Goal: Task Accomplishment & Management: Manage account settings

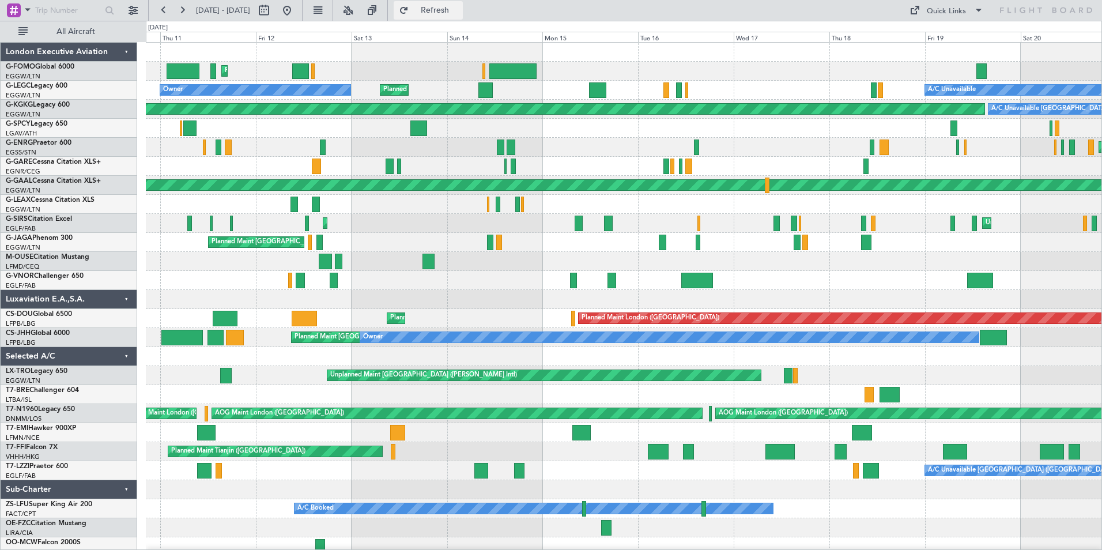
click at [459, 14] on span "Refresh" at bounding box center [435, 10] width 48 height 8
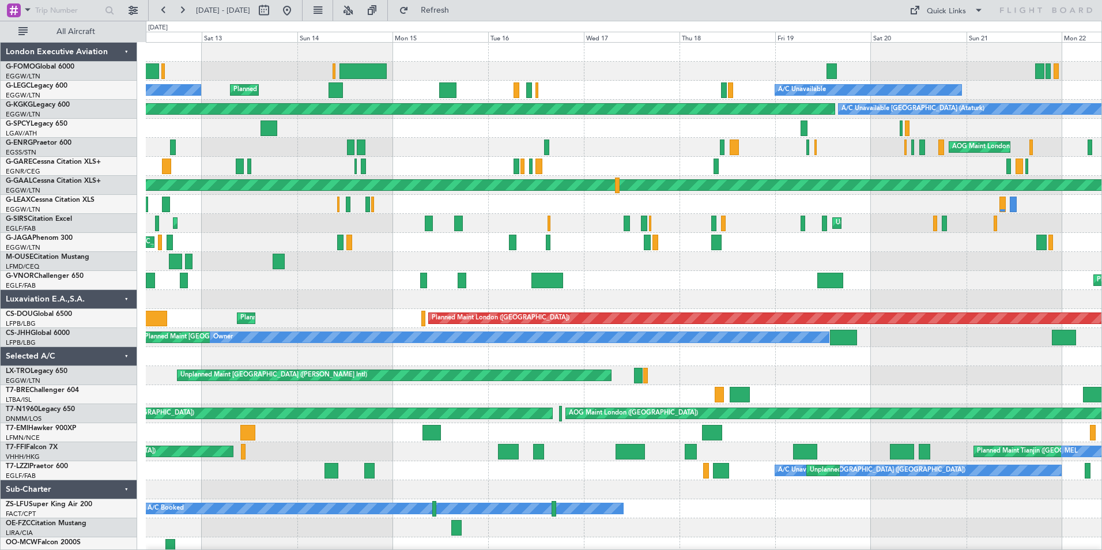
click at [1101, 376] on html "[DATE] - [DATE] Refresh Quick Links All Aircraft Planned Maint [GEOGRAPHIC_DATA…" at bounding box center [551, 275] width 1102 height 550
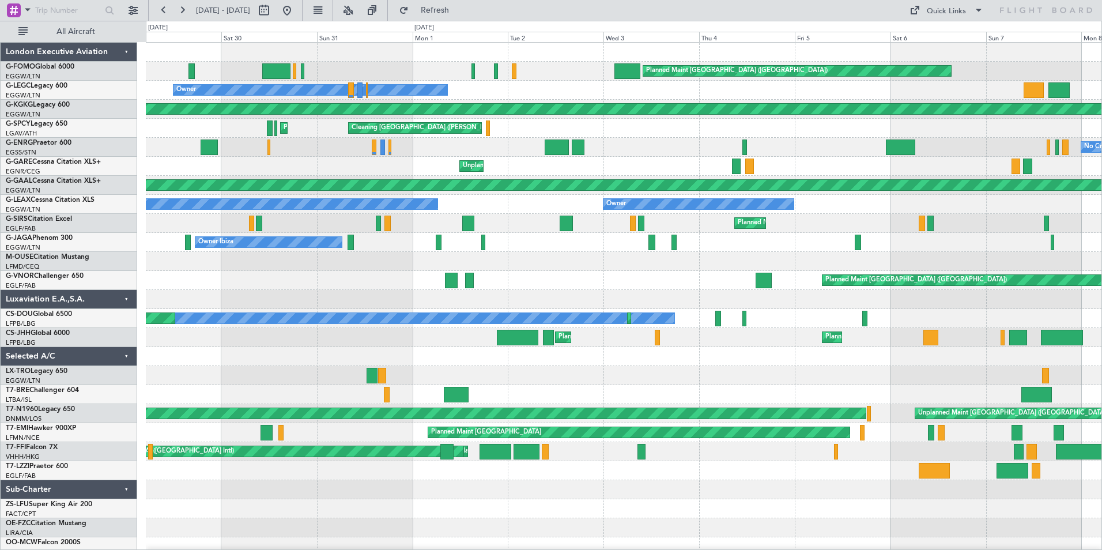
click at [1052, 336] on div "Planned Maint [GEOGRAPHIC_DATA] ([GEOGRAPHIC_DATA]) Owner AOG Maint [GEOGRAPHIC…" at bounding box center [624, 300] width 956 height 514
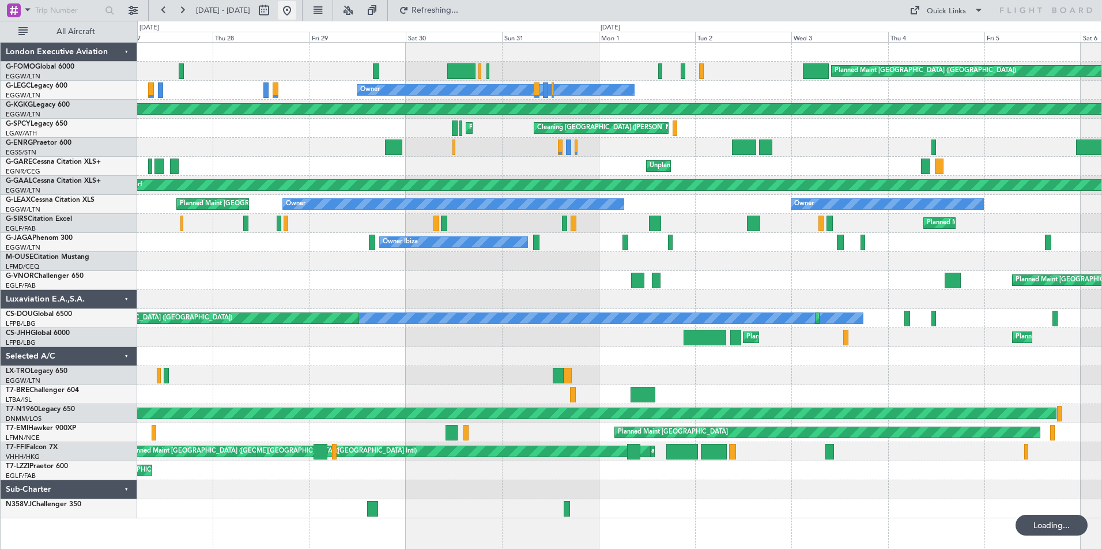
click at [296, 13] on button at bounding box center [287, 10] width 18 height 18
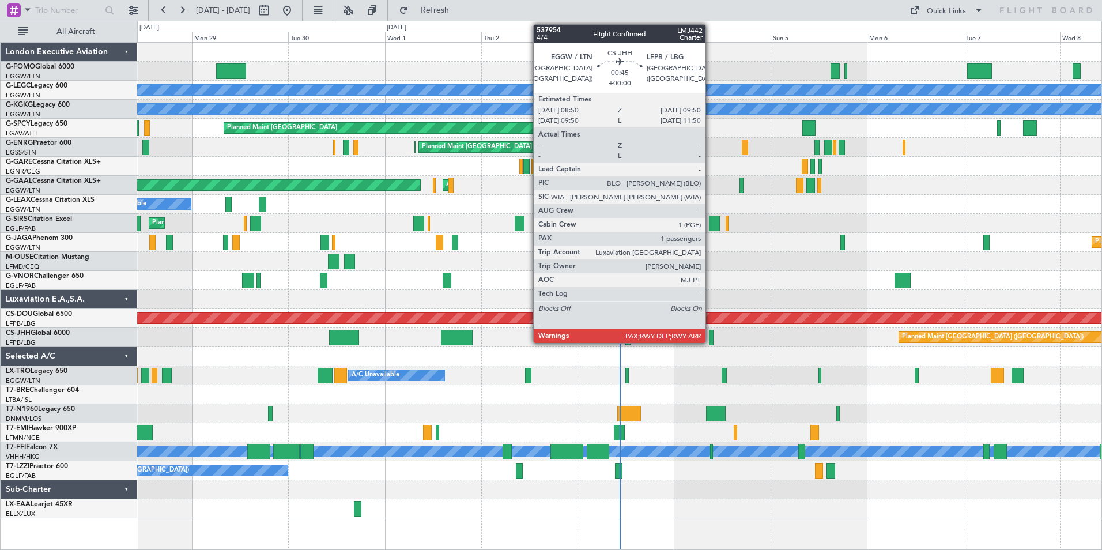
click at [711, 338] on div at bounding box center [711, 338] width 4 height 16
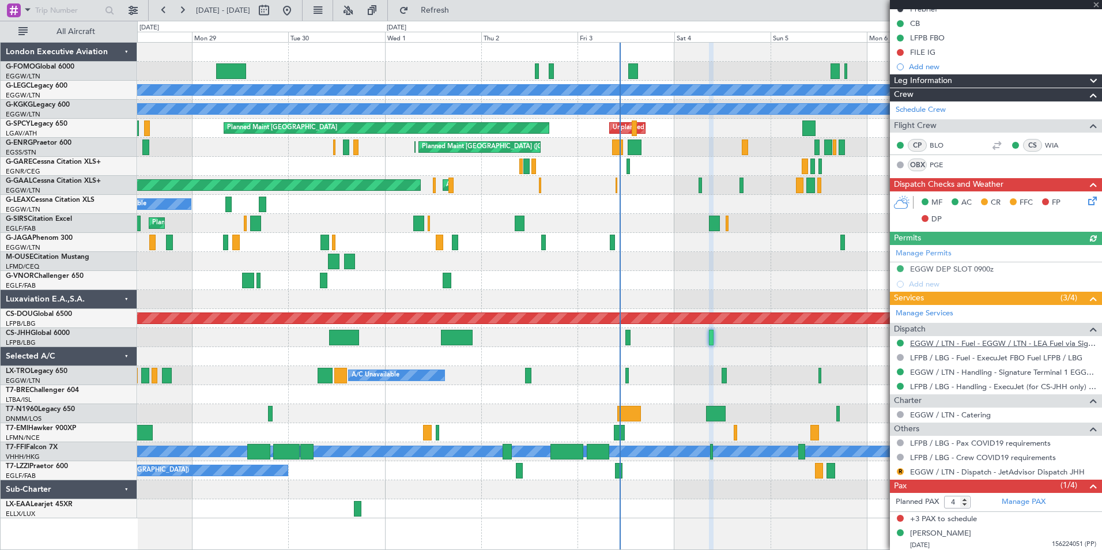
scroll to position [141, 0]
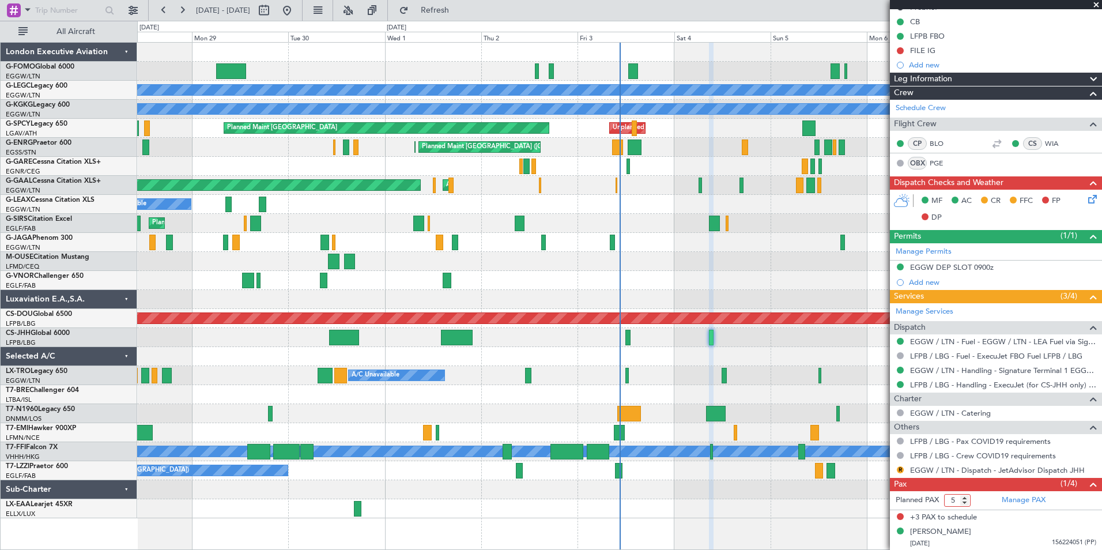
click at [965, 496] on input "5" at bounding box center [957, 500] width 27 height 13
type input "6"
click at [965, 496] on input "6" at bounding box center [957, 500] width 27 height 13
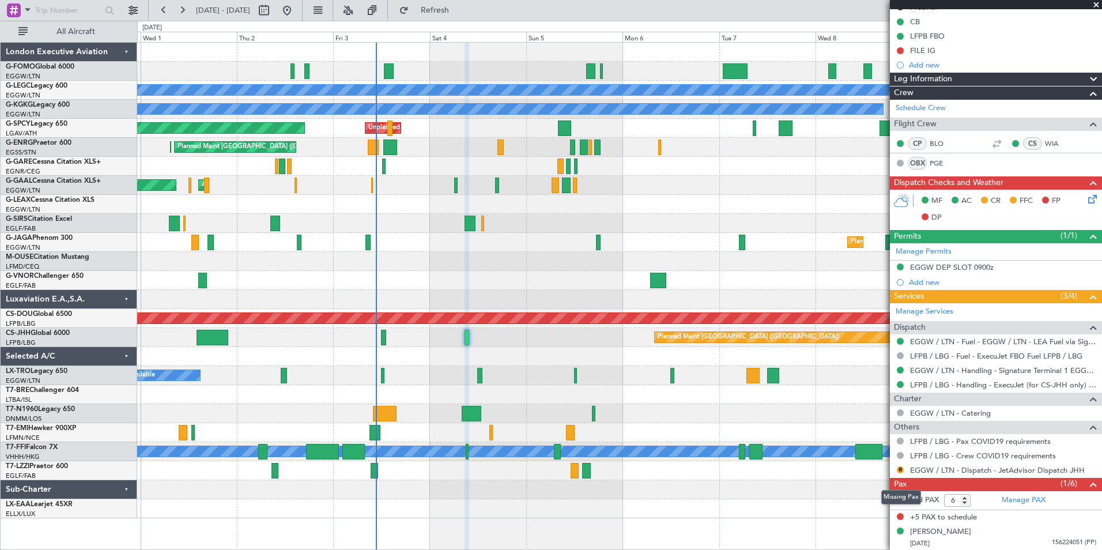
click at [414, 300] on div "A/C Unavailable [GEOGRAPHIC_DATA] ([GEOGRAPHIC_DATA]) A/C Unavailable [GEOGRAPH…" at bounding box center [619, 281] width 964 height 476
click at [531, 231] on div "Planned Maint [GEOGRAPHIC_DATA] ([GEOGRAPHIC_DATA])" at bounding box center [619, 223] width 964 height 19
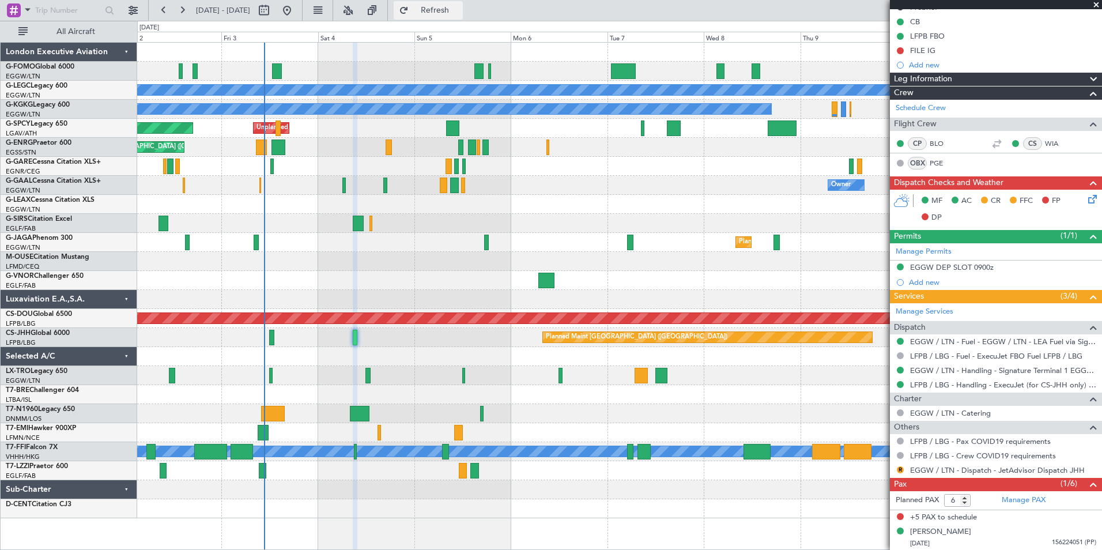
click at [463, 17] on button "Refresh" at bounding box center [428, 10] width 69 height 18
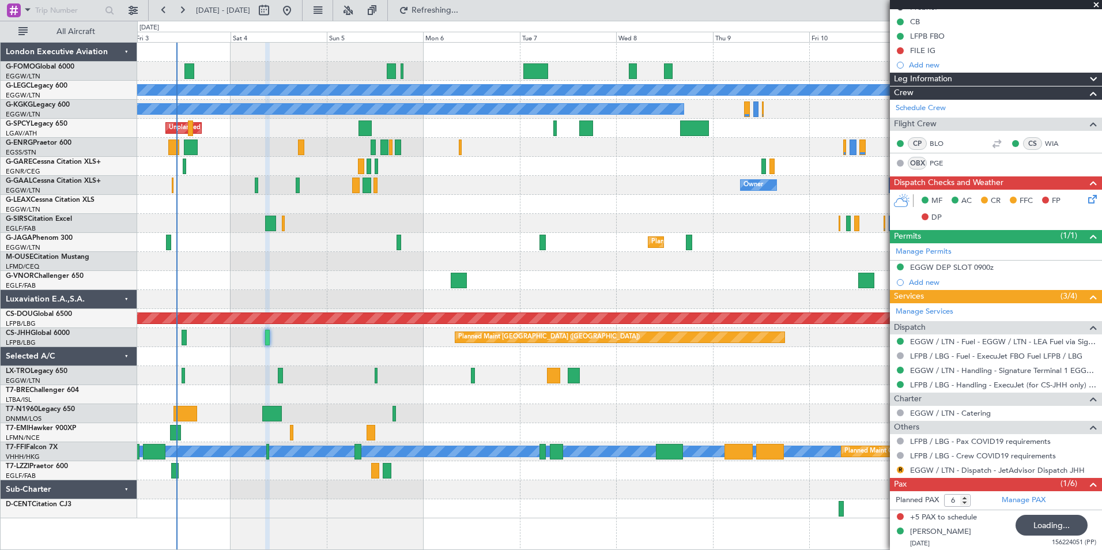
click at [398, 221] on div "A/C Unavailable [GEOGRAPHIC_DATA] ([GEOGRAPHIC_DATA]) A/C Unavailable [GEOGRAPH…" at bounding box center [619, 281] width 964 height 476
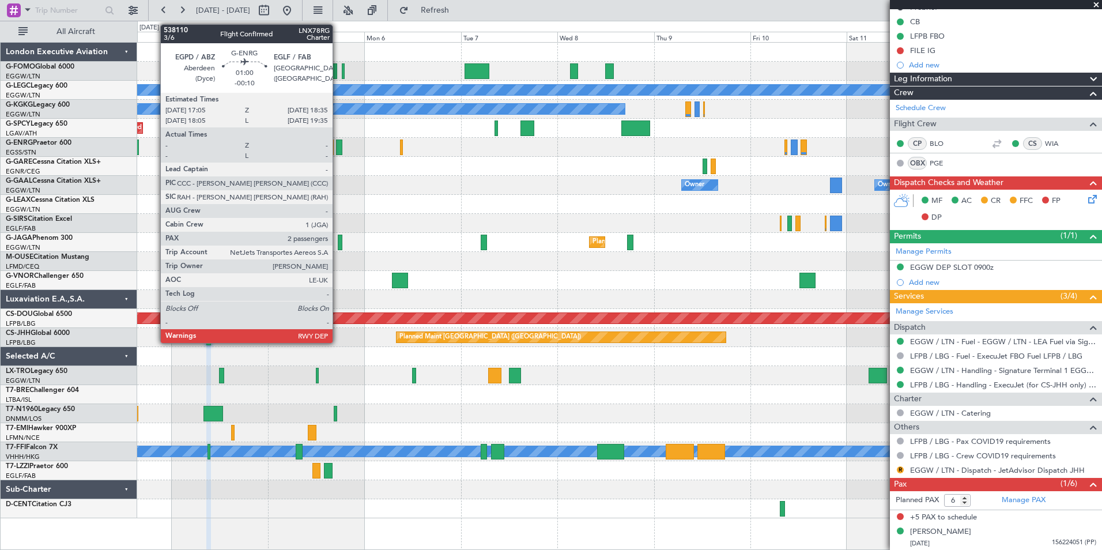
click at [338, 149] on div at bounding box center [339, 147] width 6 height 16
click at [340, 146] on div at bounding box center [339, 147] width 6 height 16
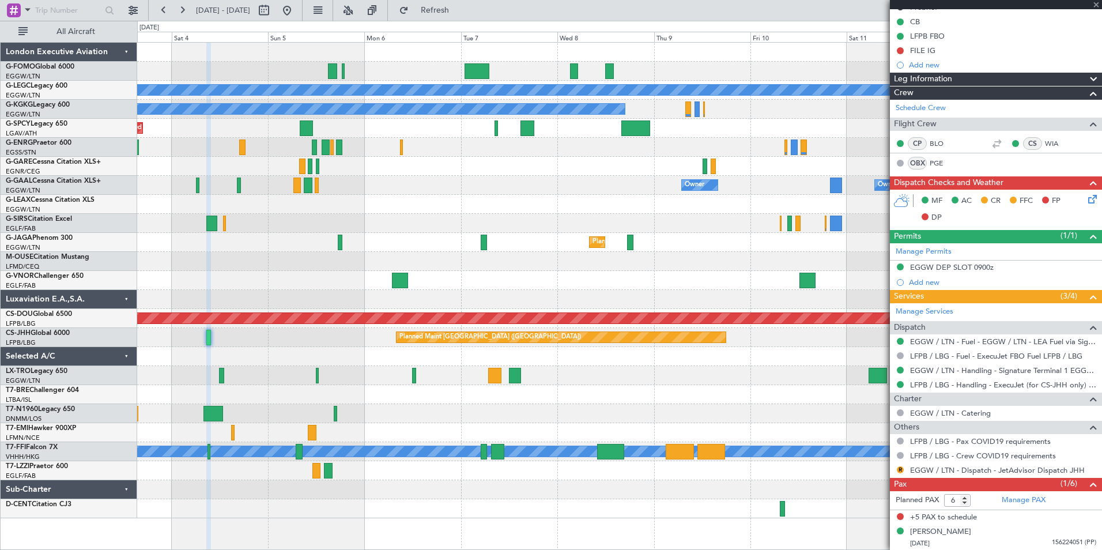
type input "-00:10"
type input "2"
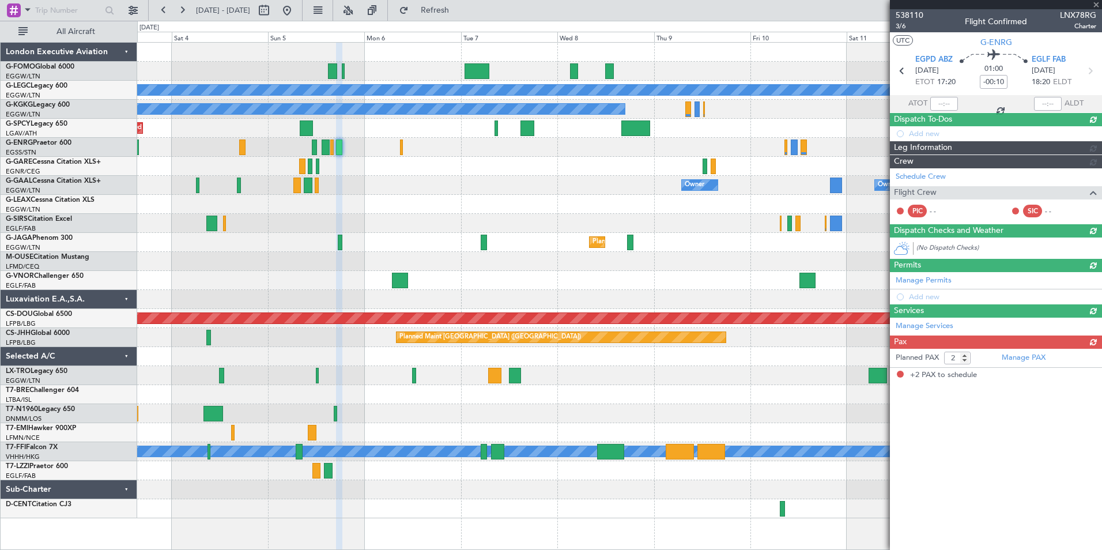
scroll to position [0, 0]
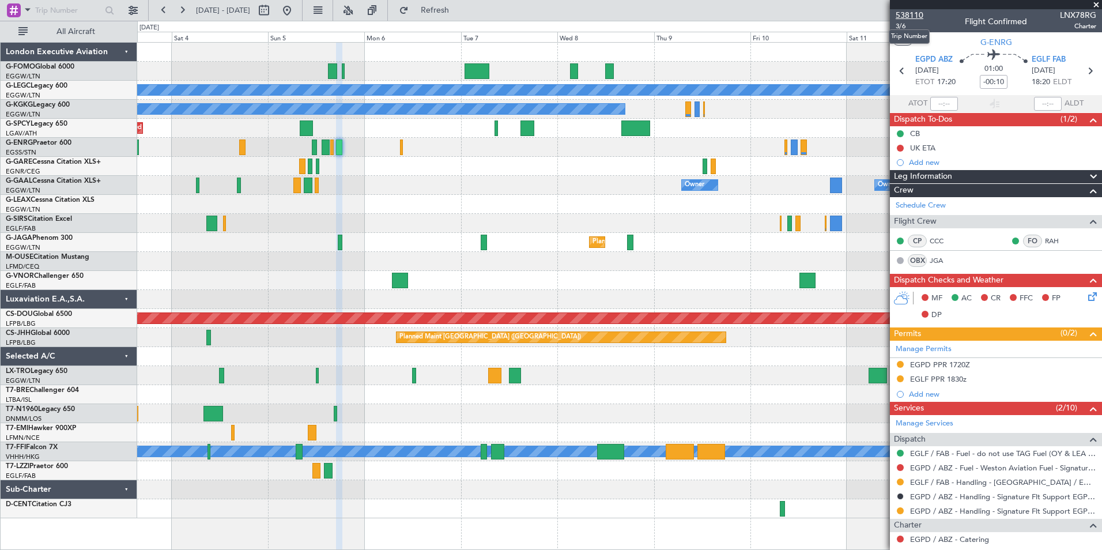
click at [901, 16] on span "538110" at bounding box center [910, 15] width 28 height 12
click at [357, 10] on button at bounding box center [348, 10] width 18 height 18
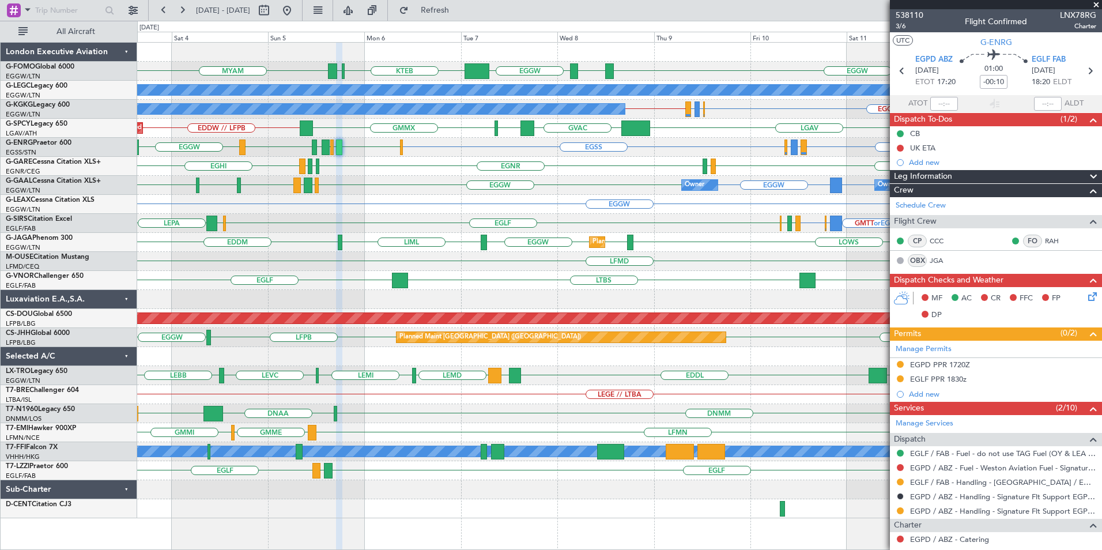
click at [700, 271] on div "EGGW ESSB EGGW KTEB KFOK MYAM A/C Unavailable [GEOGRAPHIC_DATA] ([GEOGRAPHIC_DA…" at bounding box center [619, 281] width 964 height 476
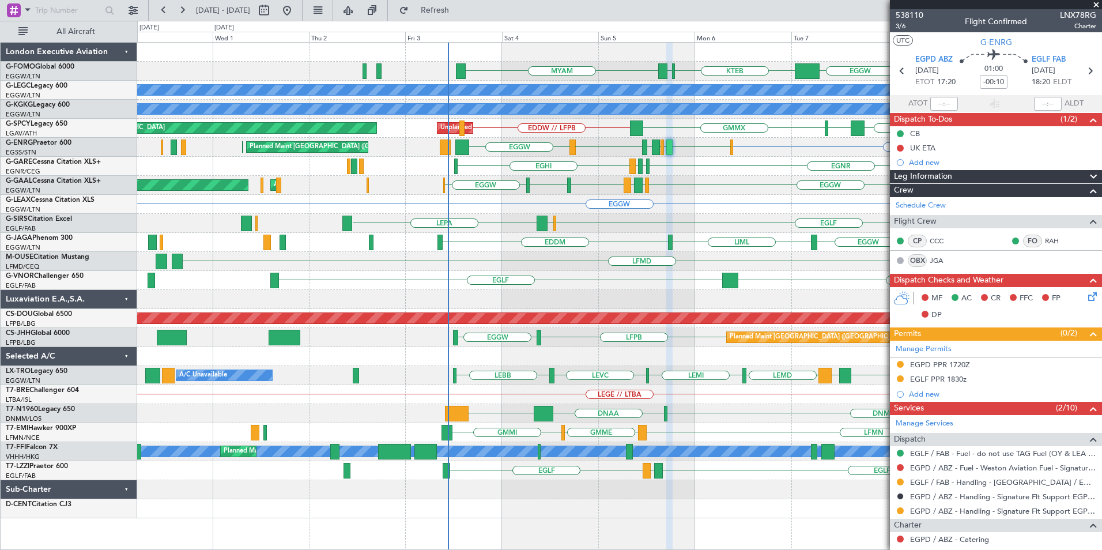
click at [461, 357] on div "EGGW ESSB EGGW KTEB KFOK MYAM A/C Unavailable [GEOGRAPHIC_DATA] ([GEOGRAPHIC_DA…" at bounding box center [619, 281] width 964 height 476
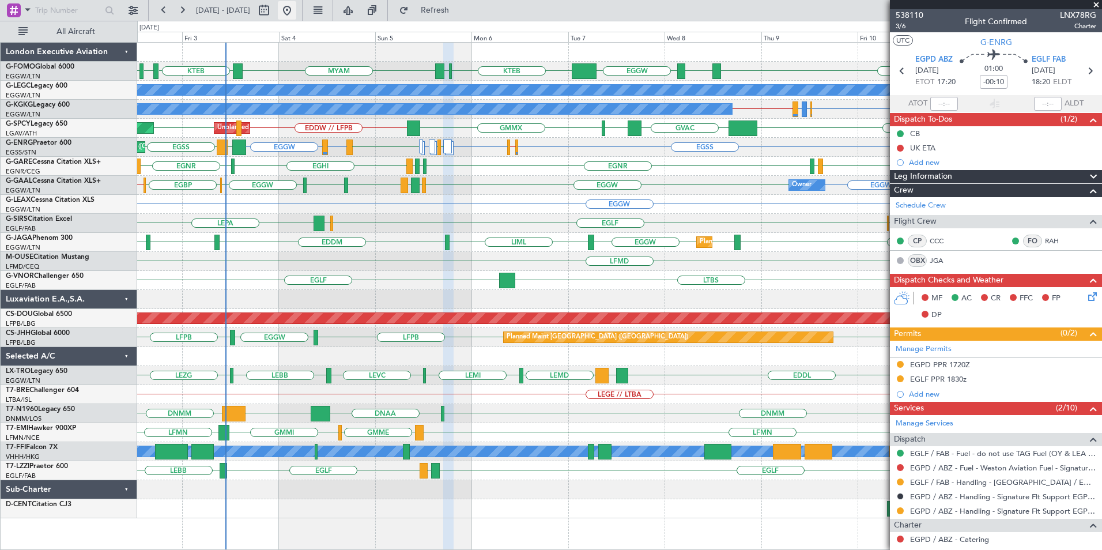
drag, startPoint x: 320, startPoint y: 8, endPoint x: 315, endPoint y: 17, distance: 10.6
click at [296, 8] on button at bounding box center [287, 10] width 18 height 18
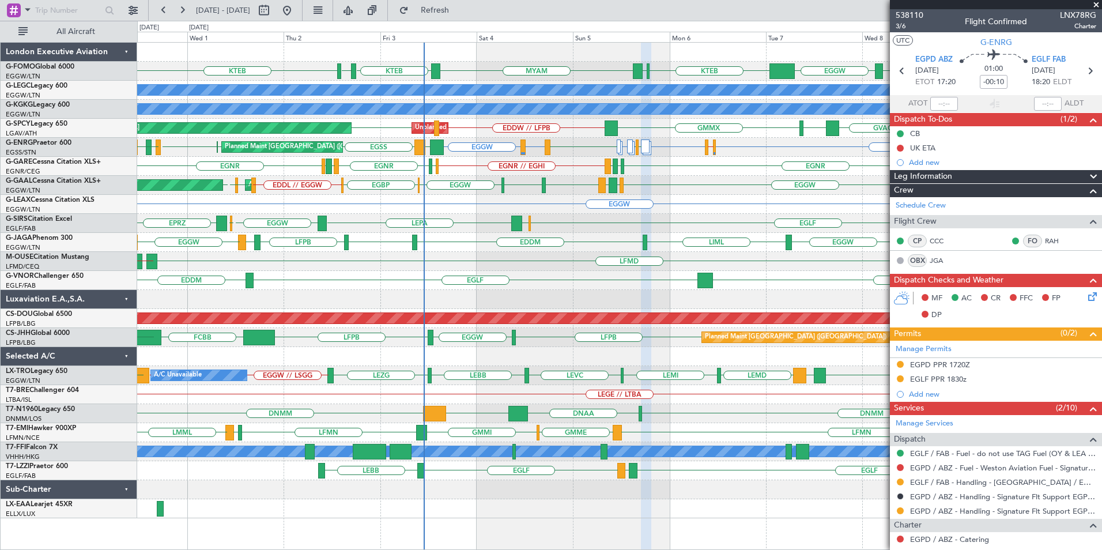
click at [384, 337] on div "KTEB MYAM KTEB KBOS ESSB EGGW KTEB KFOK A/C Unavailable [GEOGRAPHIC_DATA] ([GEO…" at bounding box center [619, 281] width 964 height 476
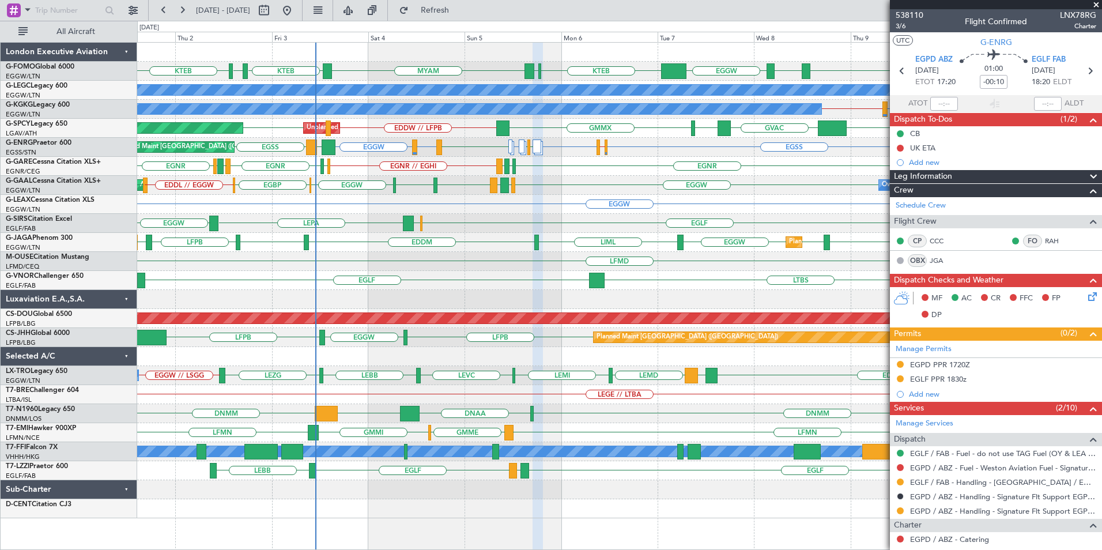
click at [361, 323] on div "KTEB MYAM KTEB KBOS EGGW ESSB EGGW KTEB KFOK A/C Unavailable [GEOGRAPHIC_DATA] …" at bounding box center [619, 281] width 964 height 476
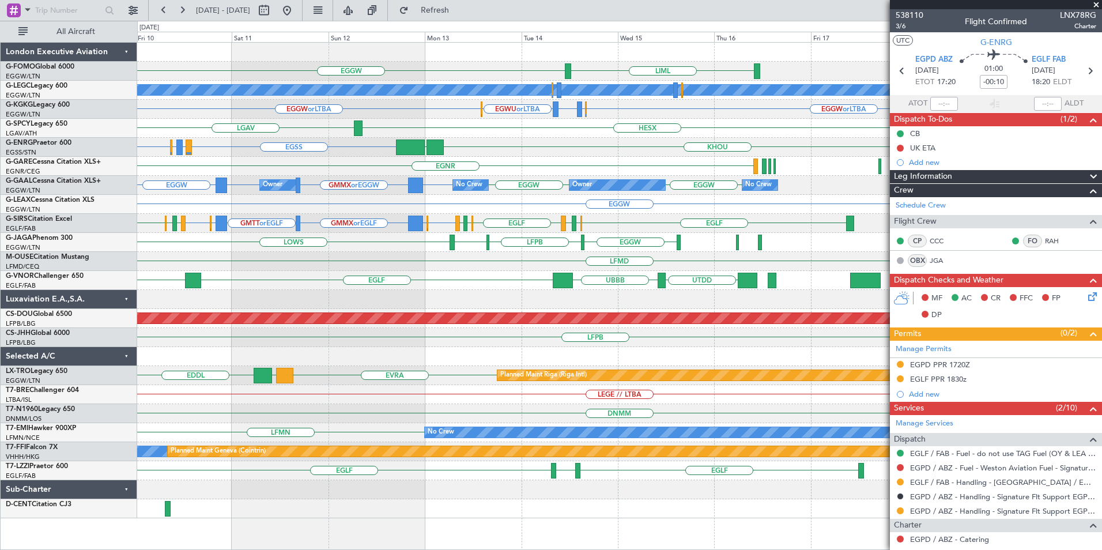
click at [318, 329] on div "EGGW LIML A/C Unavailable [GEOGRAPHIC_DATA] ([GEOGRAPHIC_DATA]) A/C Unavailable…" at bounding box center [619, 281] width 964 height 476
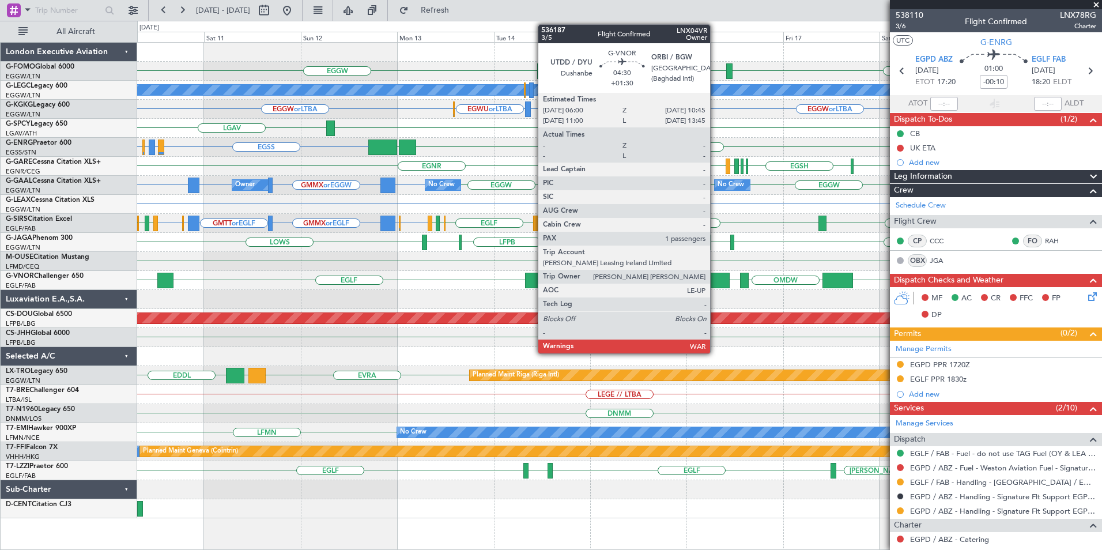
click at [715, 279] on div at bounding box center [720, 281] width 20 height 16
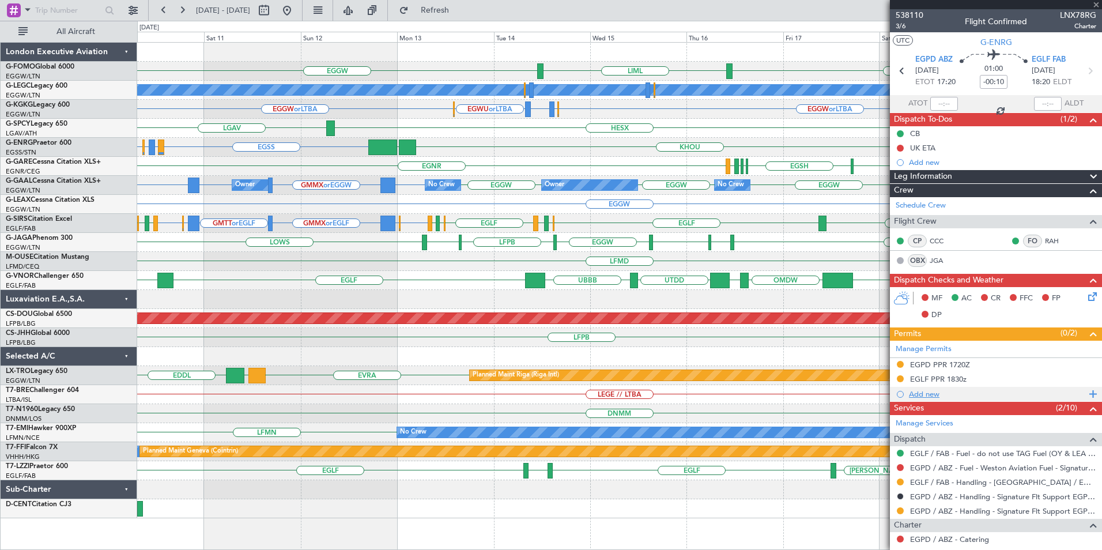
type input "+01:30"
type input "1"
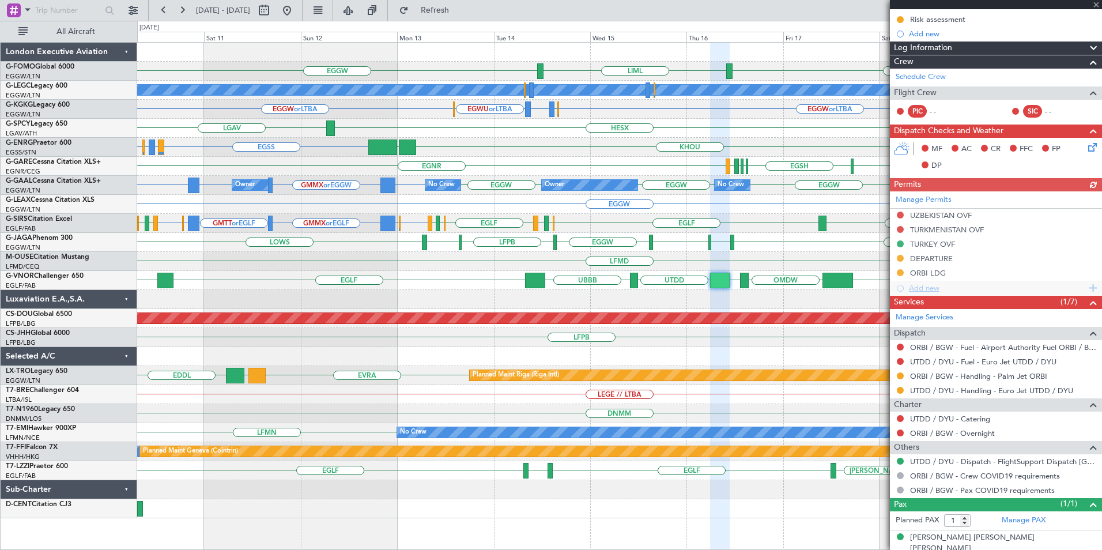
scroll to position [134, 0]
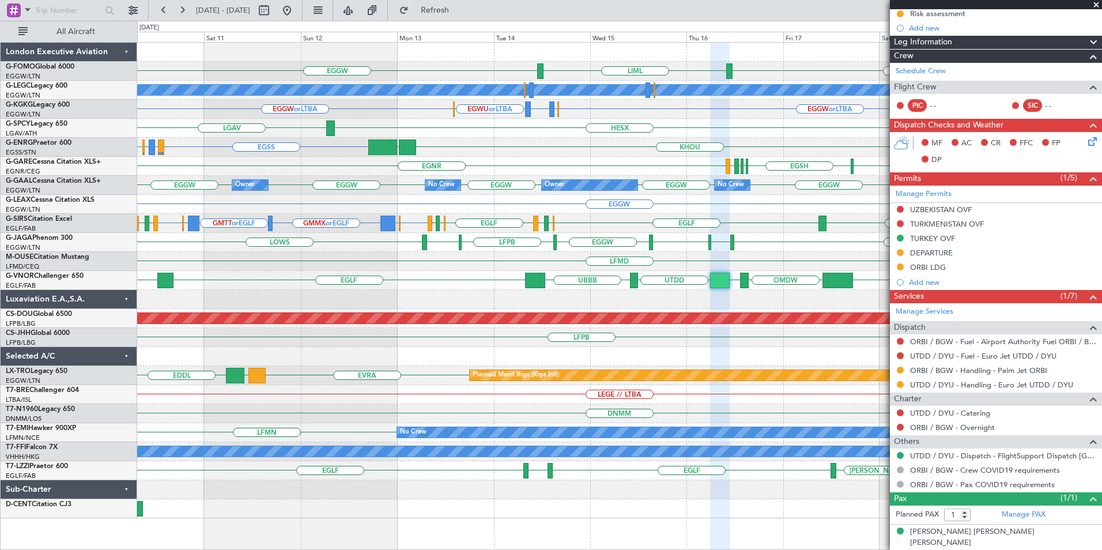
click at [802, 250] on div "LIML EGGW EGGW A/C Unavailable [GEOGRAPHIC_DATA] ([GEOGRAPHIC_DATA]) EGGW or LT…" at bounding box center [619, 281] width 964 height 476
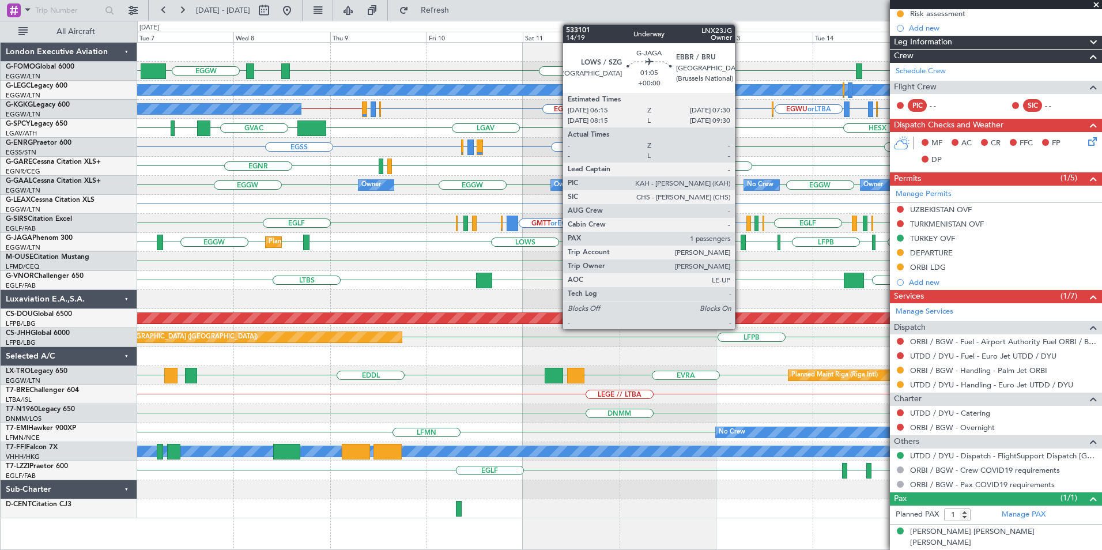
click at [532, 277] on div "LIML EGGW ESSB EGGW KTEB EGGW A/C Unavailable [GEOGRAPHIC_DATA] ([GEOGRAPHIC_DA…" at bounding box center [619, 281] width 964 height 476
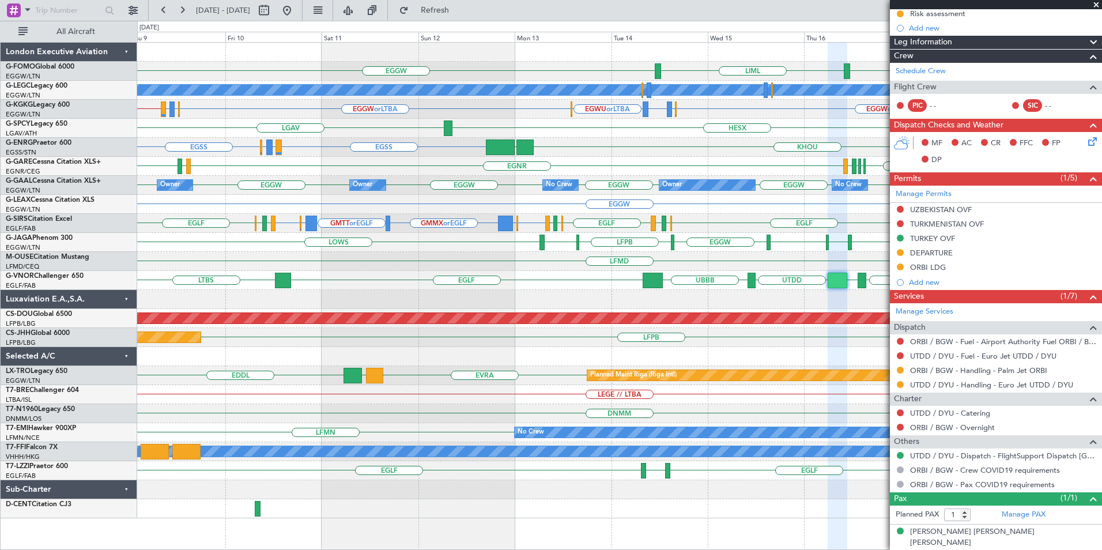
click at [237, 292] on div "LIML EGGW EGGW A/C Unavailable [GEOGRAPHIC_DATA] ([GEOGRAPHIC_DATA]) EGGW or LT…" at bounding box center [619, 281] width 964 height 476
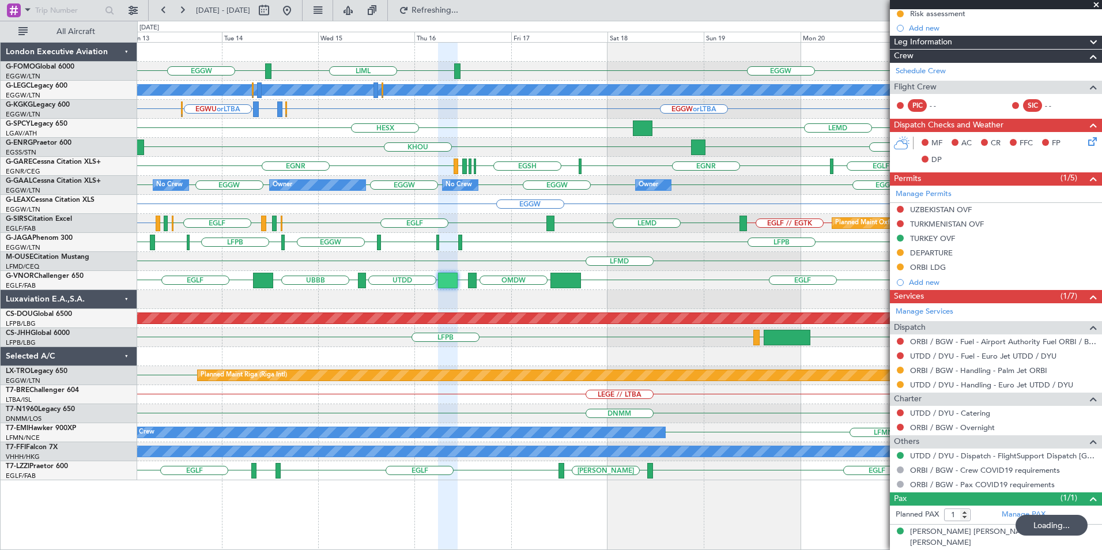
click at [744, 289] on div "UBBB [GEOGRAPHIC_DATA] EGPH [GEOGRAPHIC_DATA] OMDW ORBI UTDD" at bounding box center [619, 280] width 964 height 19
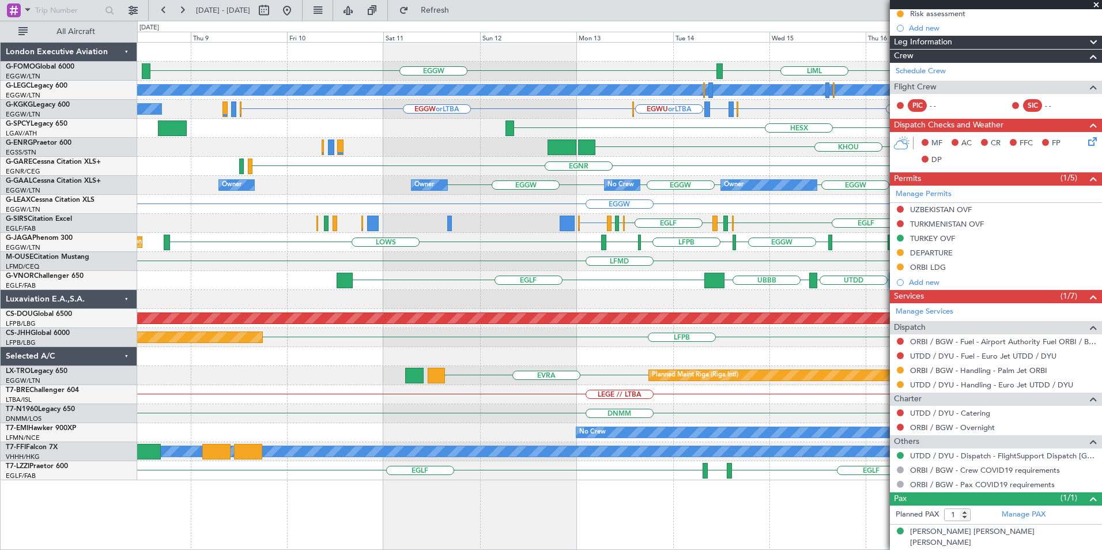
click at [609, 290] on div "LIML EGGW EGGW A/C Unavailable [GEOGRAPHIC_DATA] ([GEOGRAPHIC_DATA]) EGGW or LT…" at bounding box center [619, 261] width 964 height 437
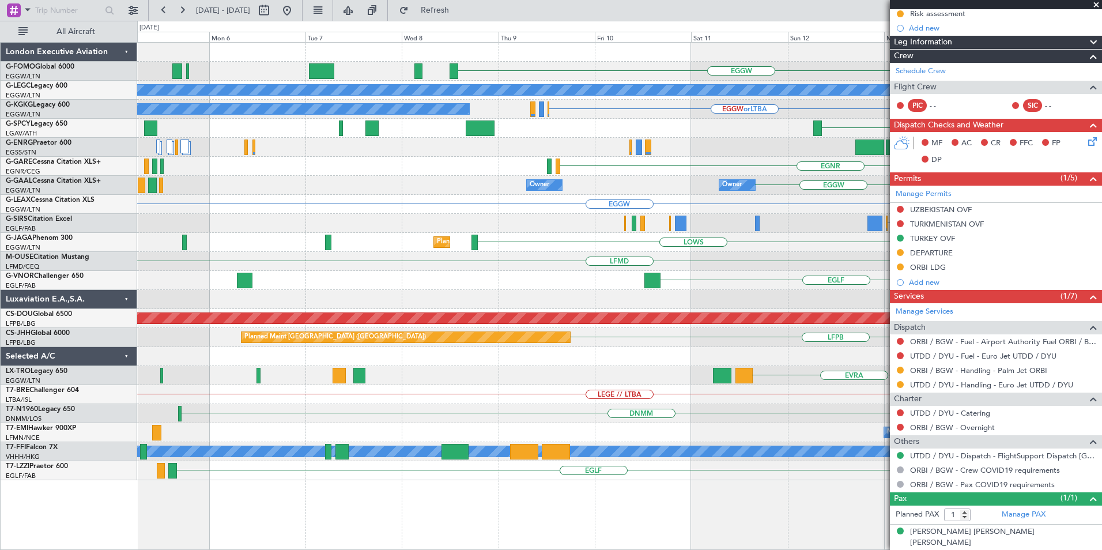
click at [645, 267] on div "LIML EGGW EGGW A/C Unavailable [GEOGRAPHIC_DATA] ([GEOGRAPHIC_DATA]) EGGW or LT…" at bounding box center [619, 261] width 964 height 437
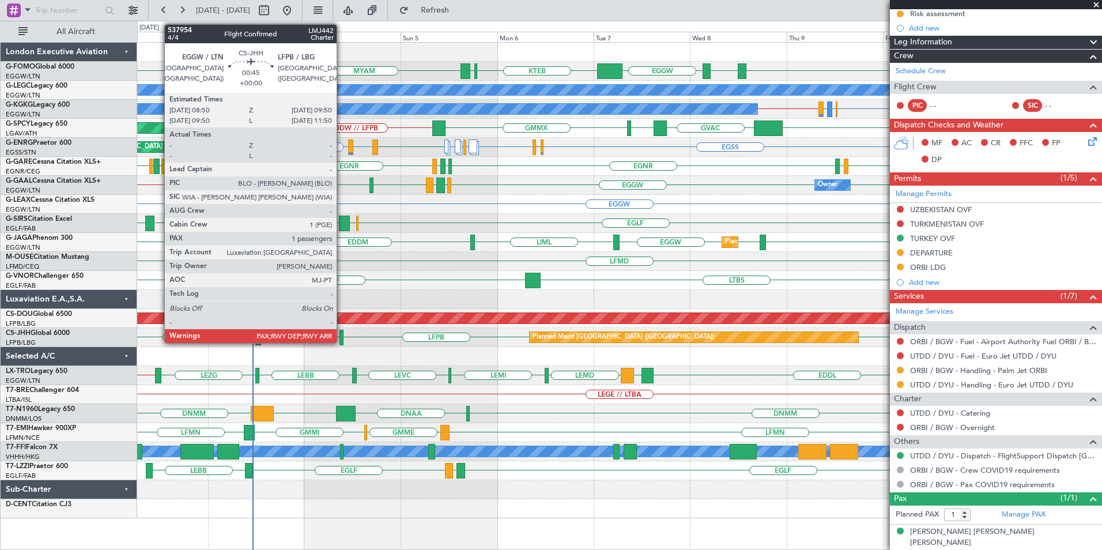
click at [342, 337] on div at bounding box center [341, 338] width 4 height 16
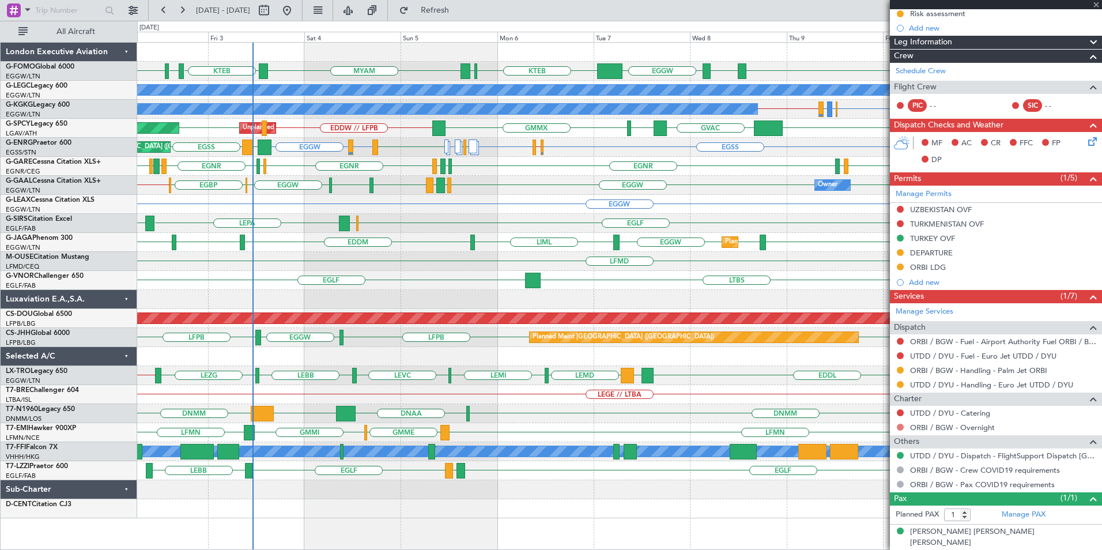
type input "6"
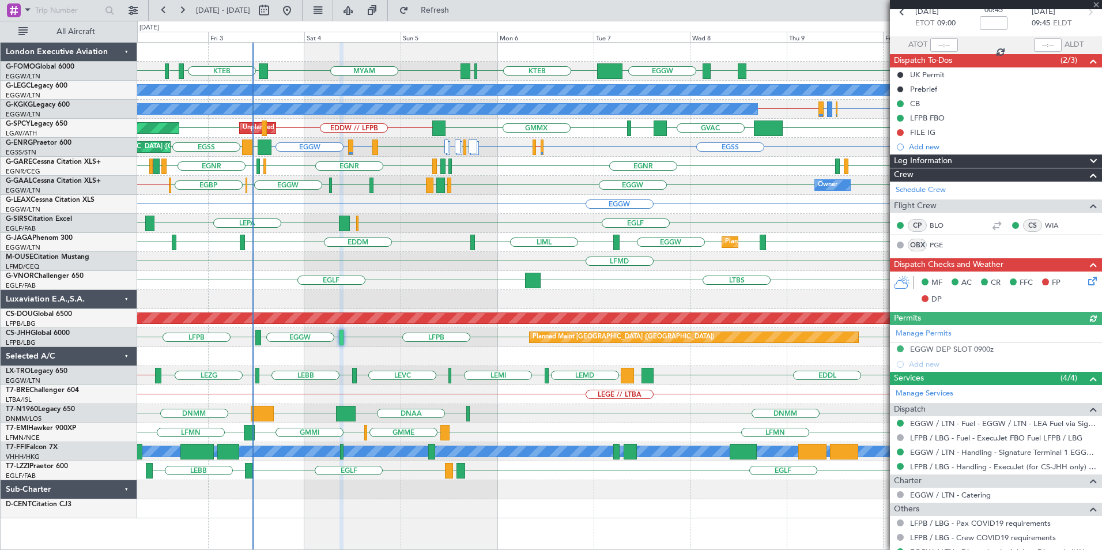
scroll to position [141, 0]
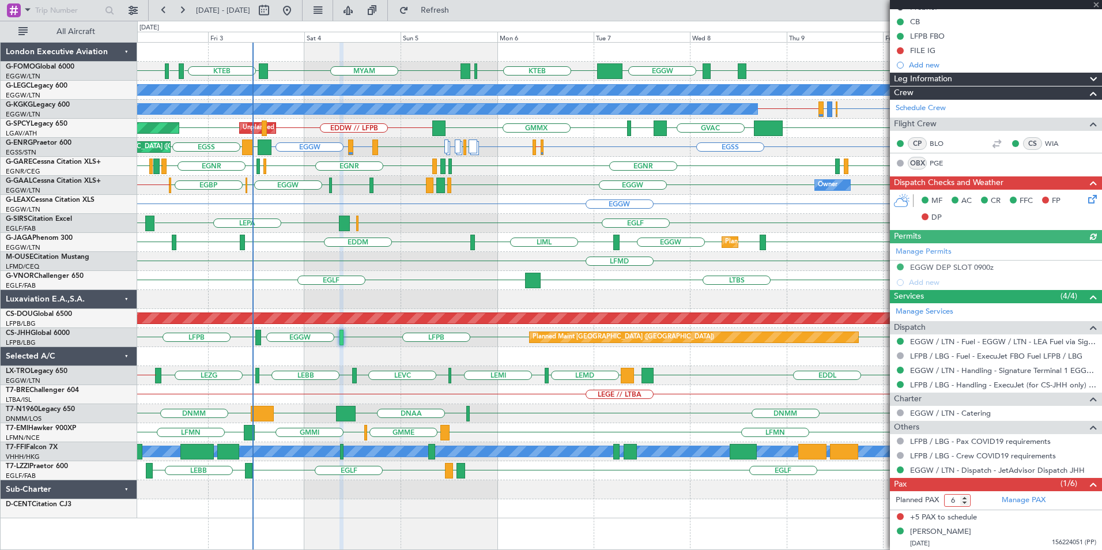
drag, startPoint x: 954, startPoint y: 496, endPoint x: 943, endPoint y: 498, distance: 11.7
click at [943, 498] on form "Planned PAX 6" at bounding box center [943, 500] width 106 height 18
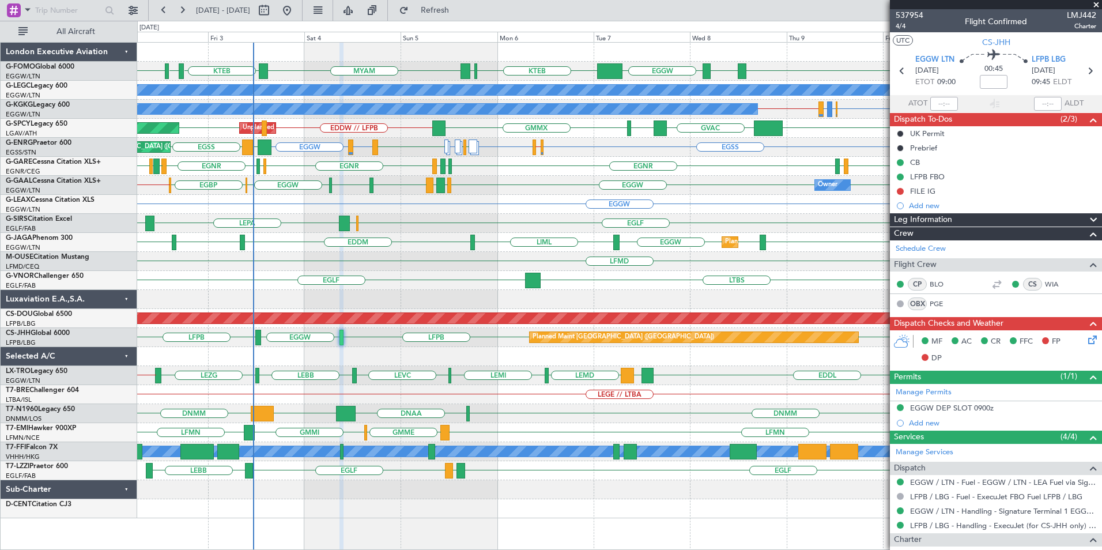
scroll to position [141, 0]
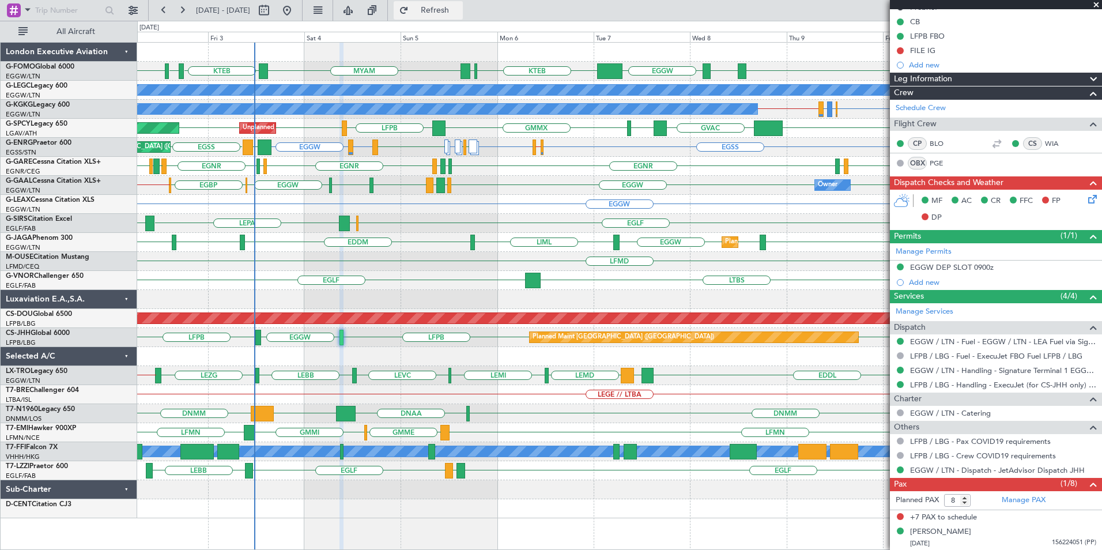
drag, startPoint x: 455, startPoint y: 13, endPoint x: 444, endPoint y: 16, distance: 11.9
click at [455, 13] on span "Refresh" at bounding box center [435, 10] width 48 height 8
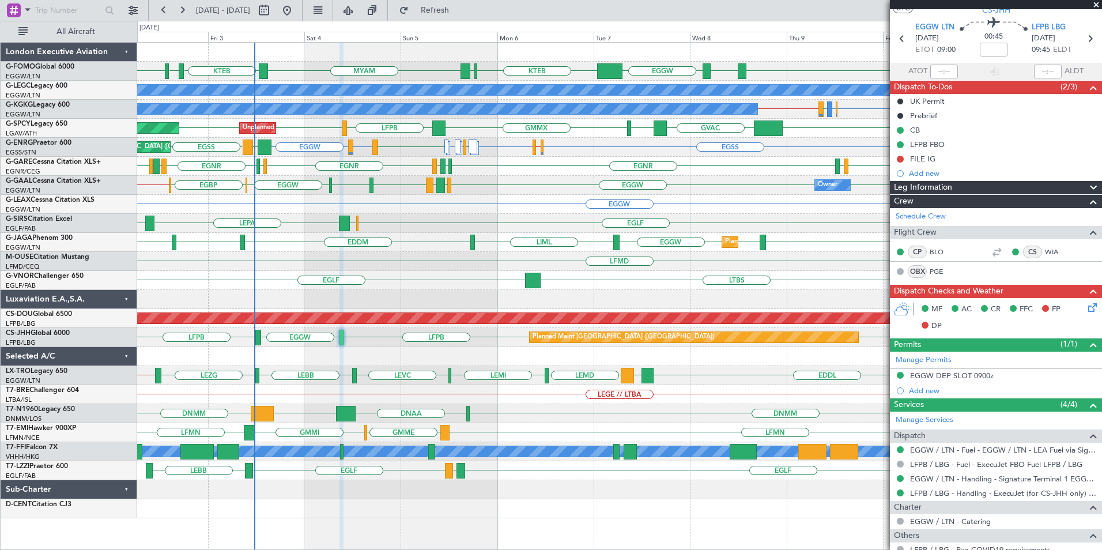
scroll to position [0, 0]
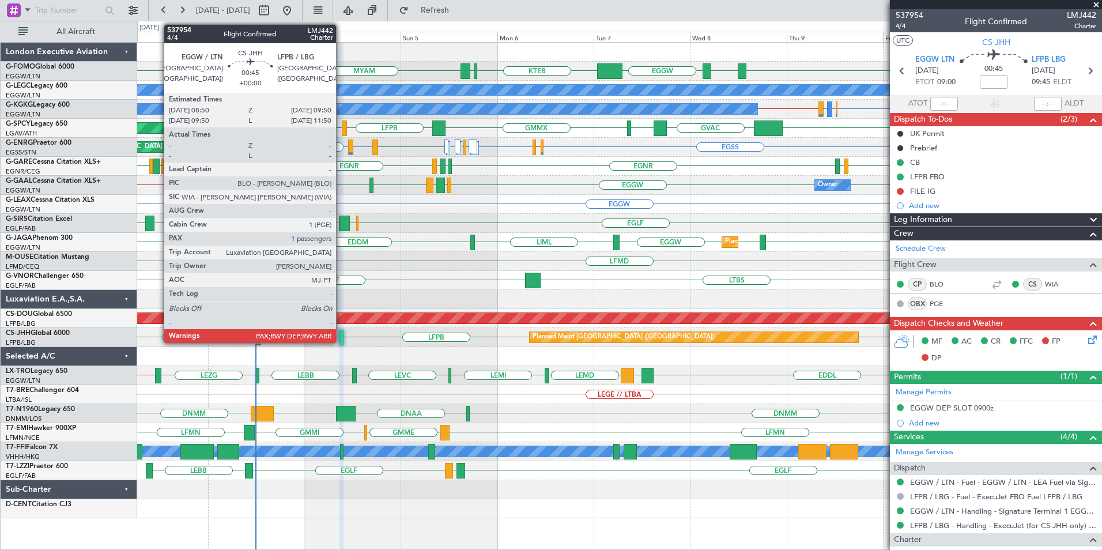
click at [341, 337] on div at bounding box center [341, 338] width 4 height 16
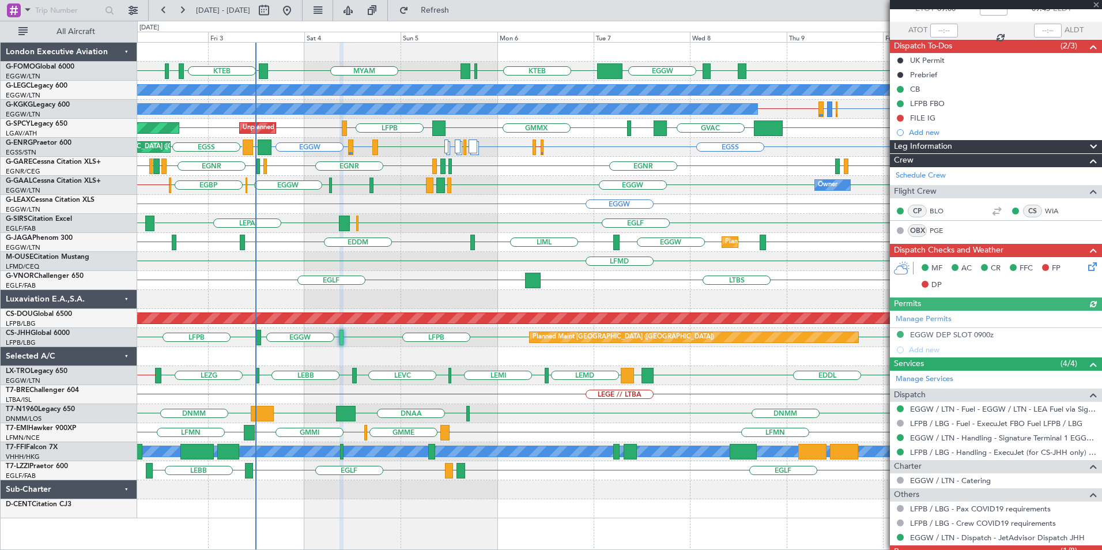
scroll to position [141, 0]
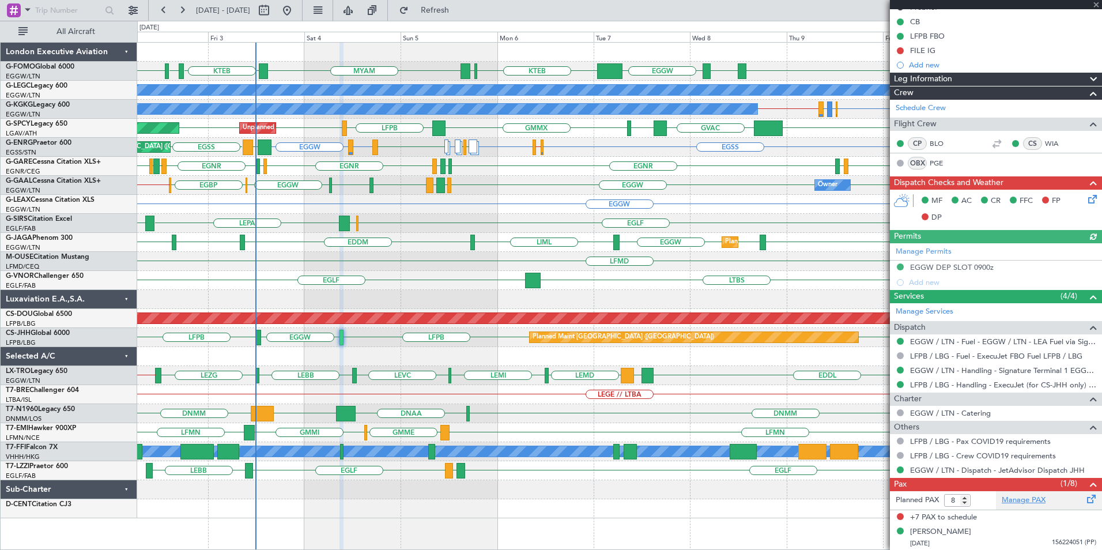
click at [1003, 499] on link "Manage PAX" at bounding box center [1024, 501] width 44 height 12
click at [459, 12] on span "Refresh" at bounding box center [435, 10] width 48 height 8
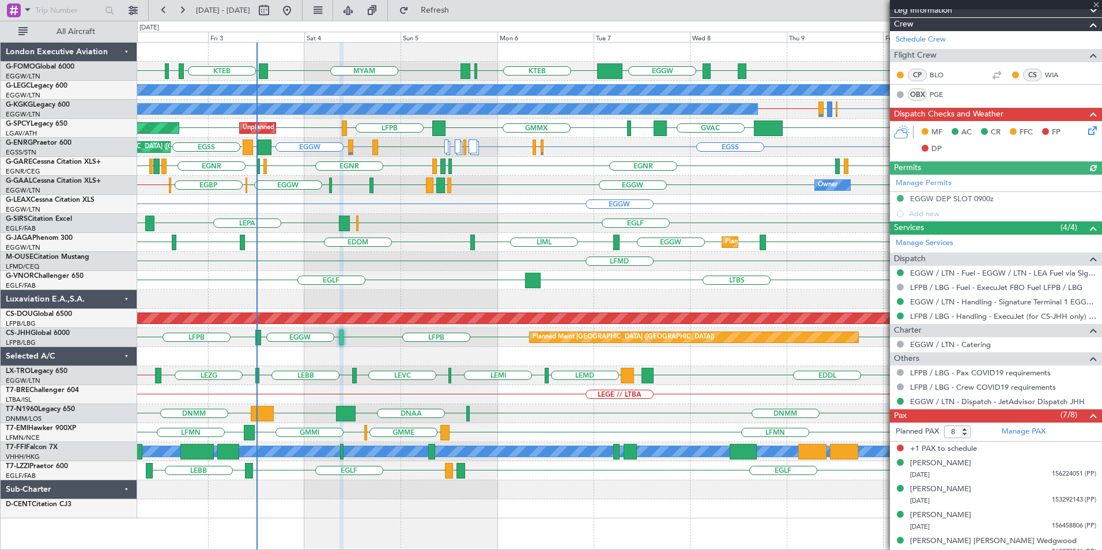
scroll to position [296, 0]
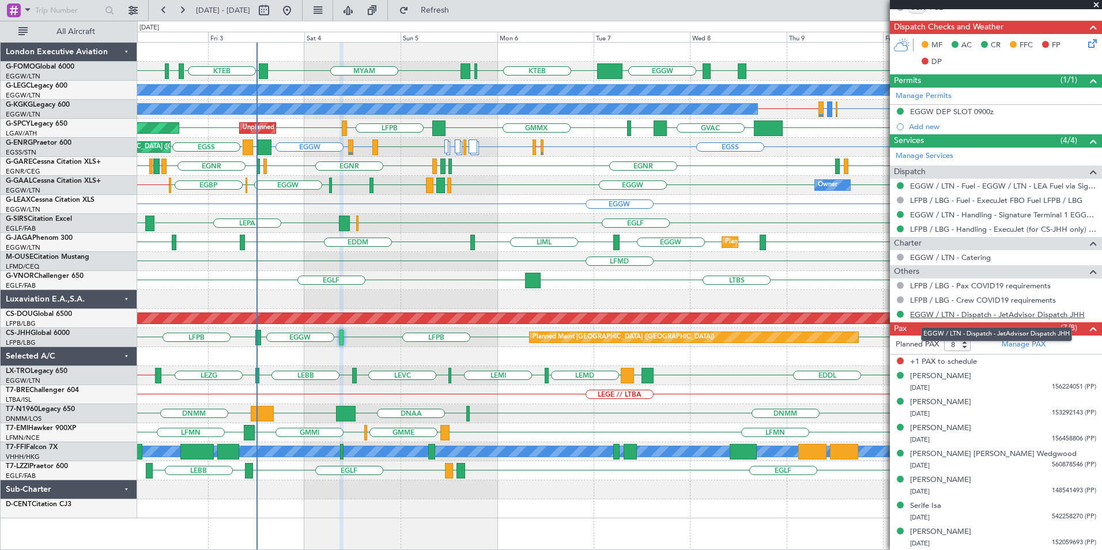
click at [973, 315] on link "EGGW / LTN - Dispatch - JetAdvisor Dispatch JHH" at bounding box center [997, 315] width 175 height 10
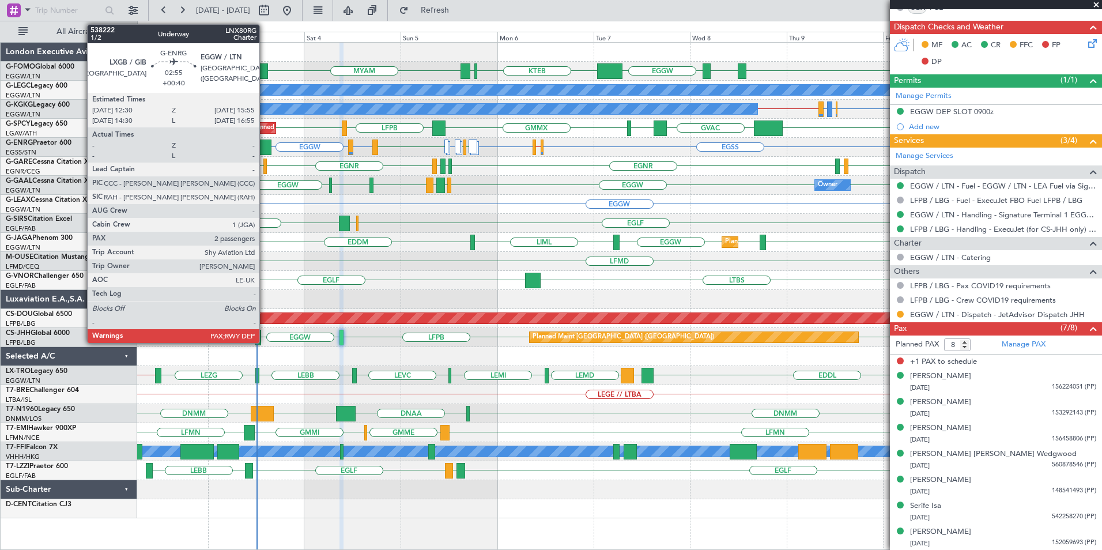
click at [265, 146] on div at bounding box center [265, 147] width 14 height 16
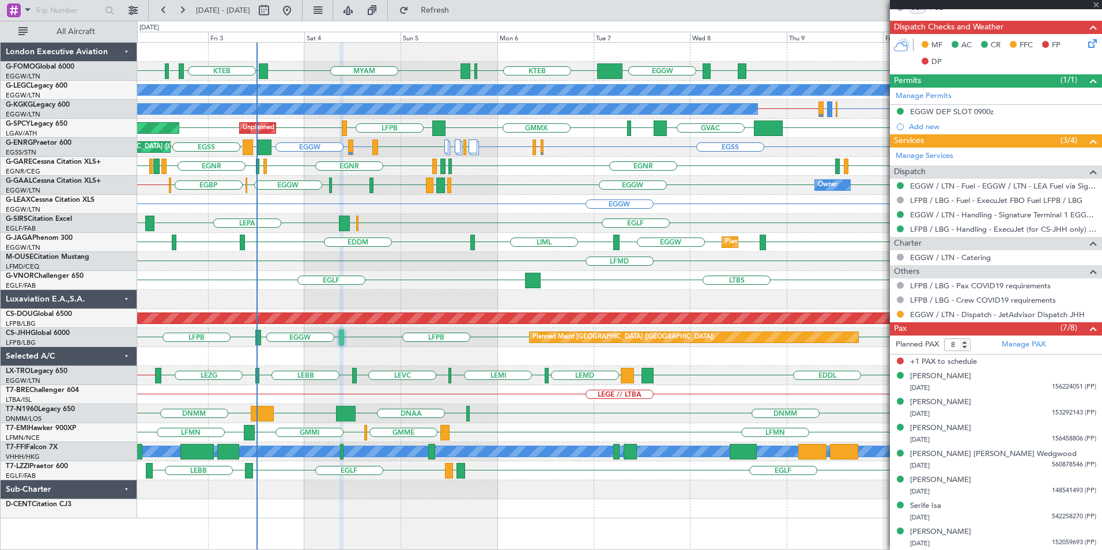
type input "+00:40"
type input "2"
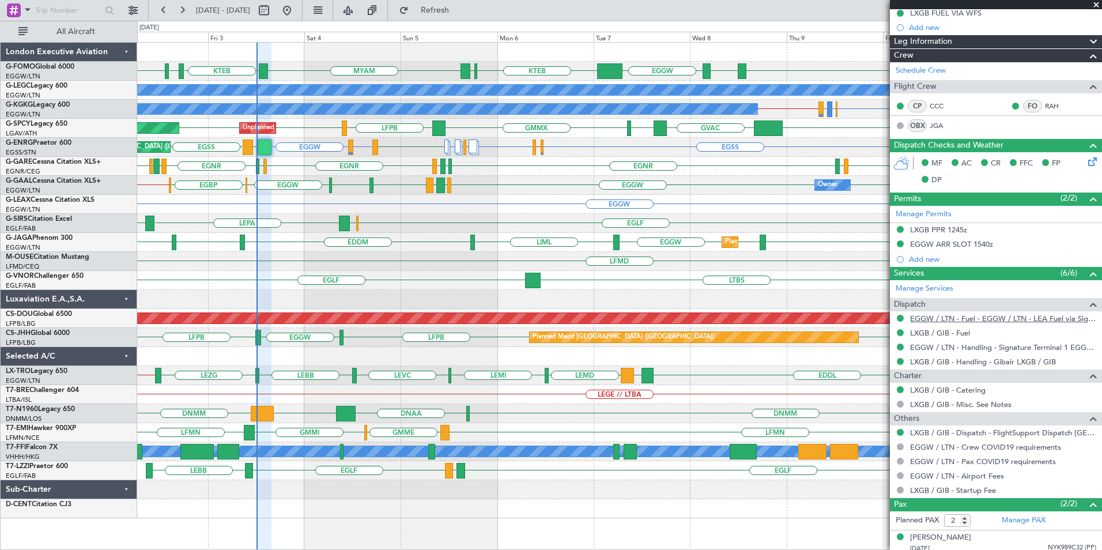
scroll to position [181, 0]
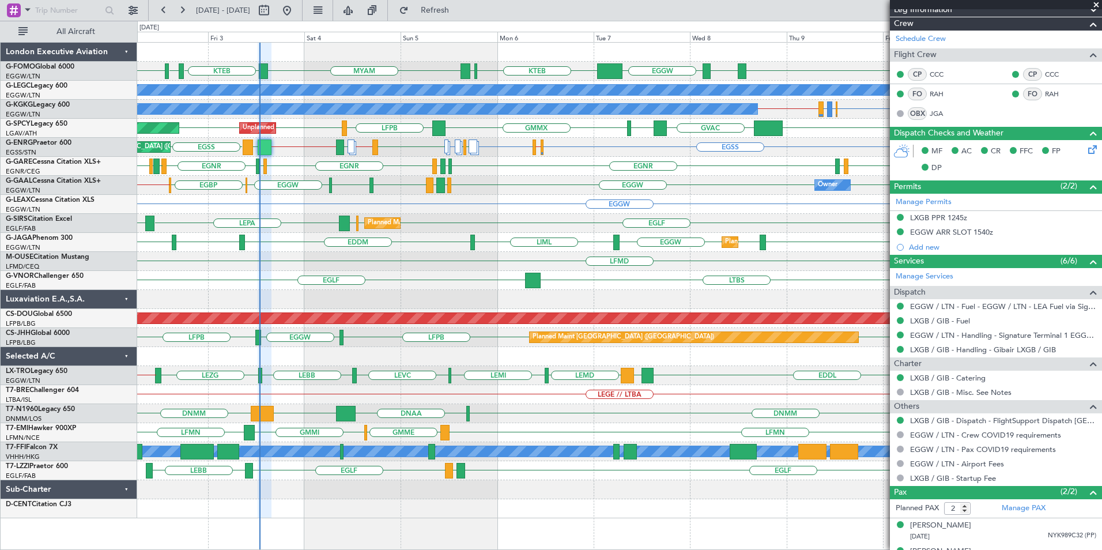
type input "12:47"
